Goal: Task Accomplishment & Management: Manage account settings

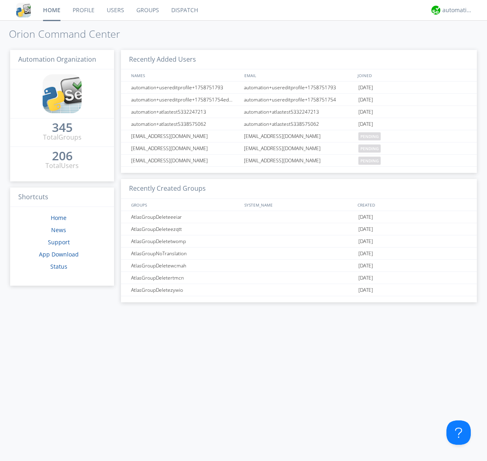
click at [115, 10] on link "Users" at bounding box center [116, 10] width 30 height 20
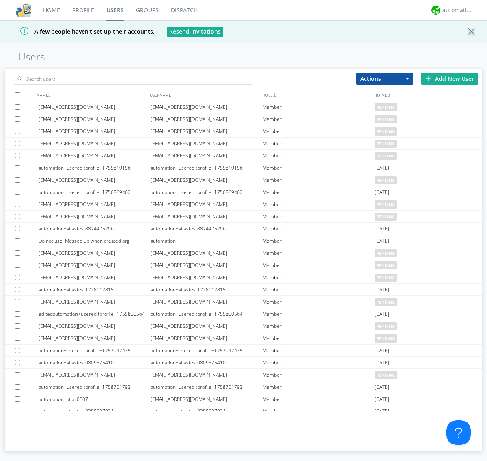
click at [450, 78] on div "Add New User" at bounding box center [449, 79] width 57 height 12
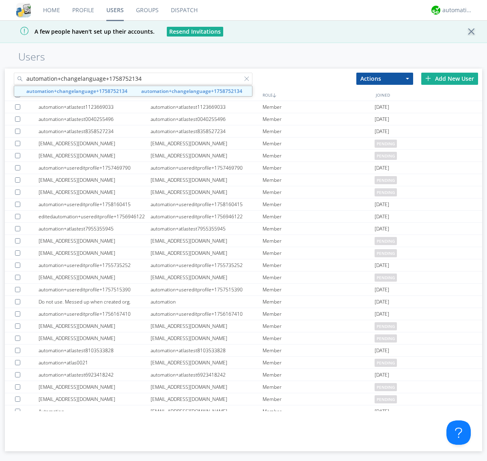
type input "automation+changelanguage+1758752134"
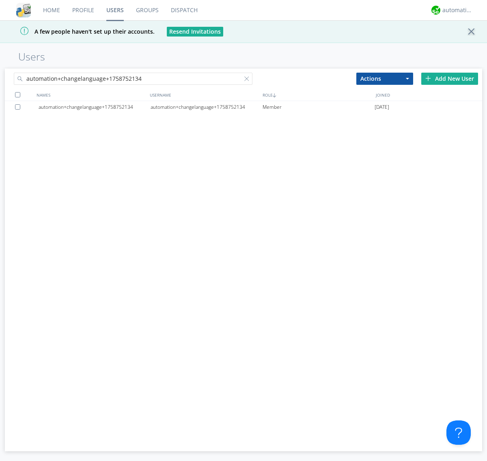
click at [206, 107] on div "automation+changelanguage+1758752134" at bounding box center [207, 107] width 112 height 12
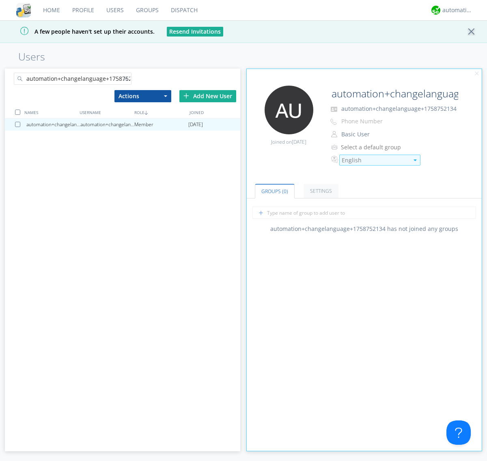
click at [375, 160] on div "English" at bounding box center [375, 160] width 67 height 8
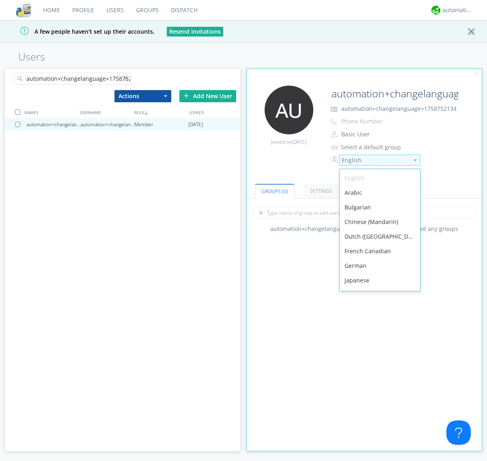
scroll to position [115, 0]
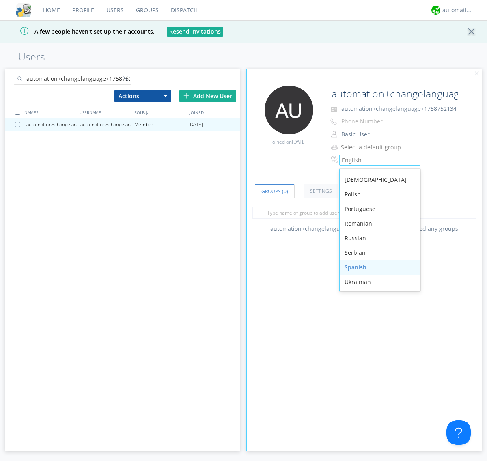
click at [378, 267] on div "Spanish" at bounding box center [380, 267] width 80 height 15
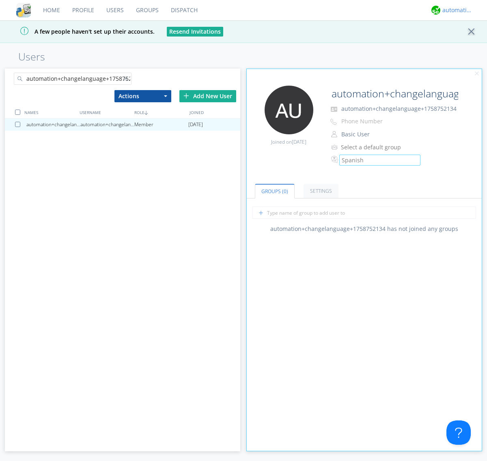
click at [455, 10] on div "automation+atlas" at bounding box center [457, 10] width 30 height 8
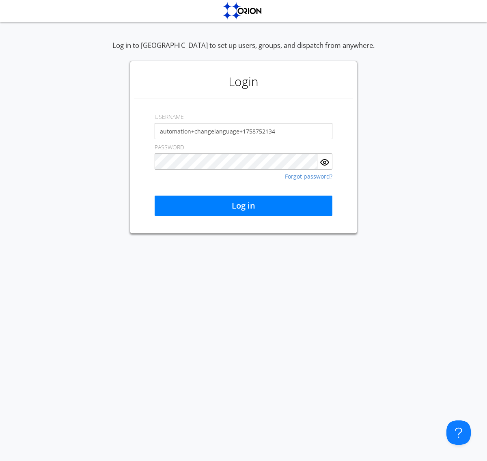
type input "automation+changelanguage+1758752134"
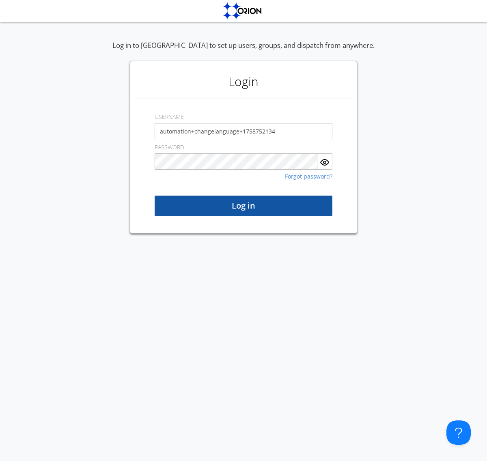
click at [243, 206] on button "Log in" at bounding box center [244, 206] width 178 height 20
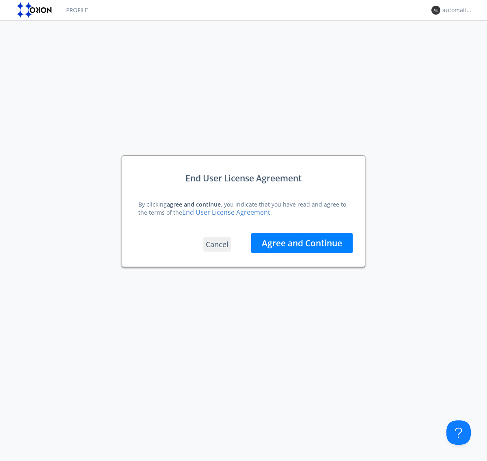
click at [302, 243] on button "Agree and Continue" at bounding box center [301, 243] width 101 height 20
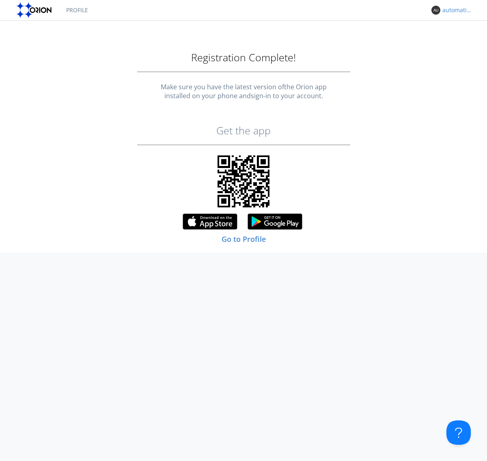
click at [77, 10] on link "Profile" at bounding box center [77, 10] width 34 height 20
click at [455, 10] on div "automation+changelanguage+1758752134" at bounding box center [457, 10] width 30 height 8
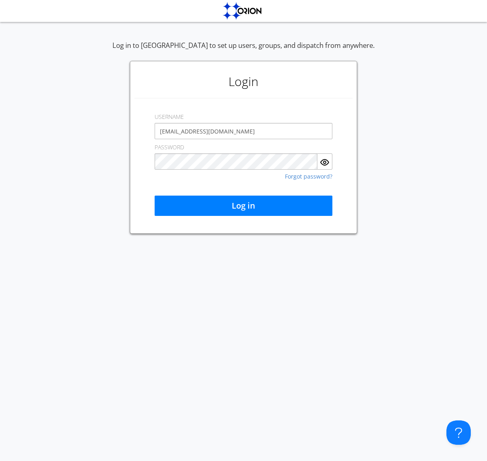
type input "[EMAIL_ADDRESS][DOMAIN_NAME]"
click at [243, 206] on button "Log in" at bounding box center [244, 206] width 178 height 20
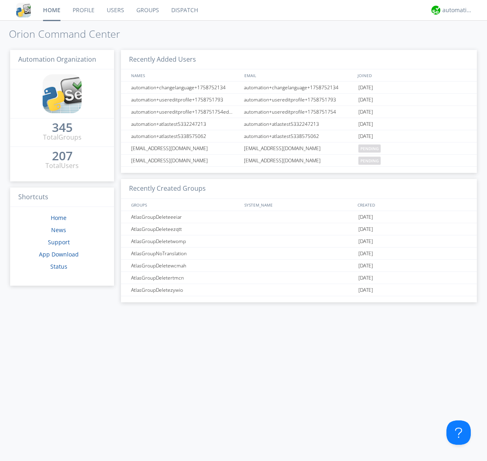
click at [115, 10] on link "Users" at bounding box center [116, 10] width 30 height 20
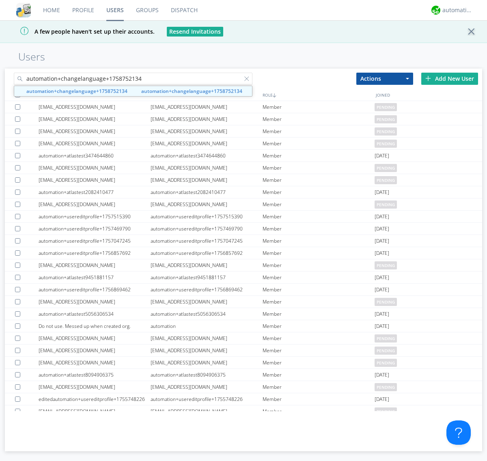
type input "automation+changelanguage+1758752134"
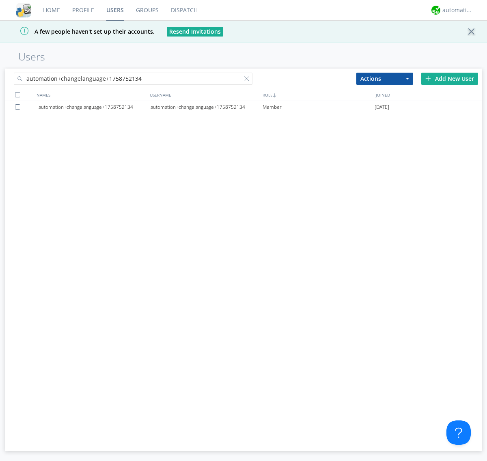
click at [19, 107] on div at bounding box center [19, 106] width 8 height 5
click at [385, 78] on button "Actions" at bounding box center [384, 79] width 57 height 12
click at [385, 103] on link "Delete User" at bounding box center [385, 103] width 56 height 11
